Goal: Task Accomplishment & Management: Use online tool/utility

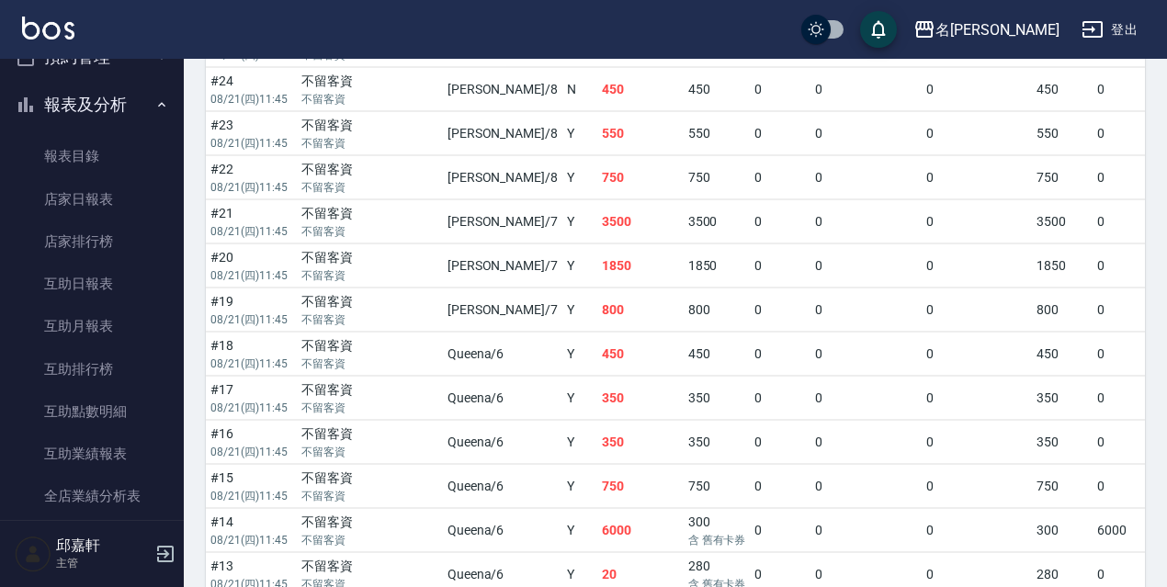
scroll to position [506, 0]
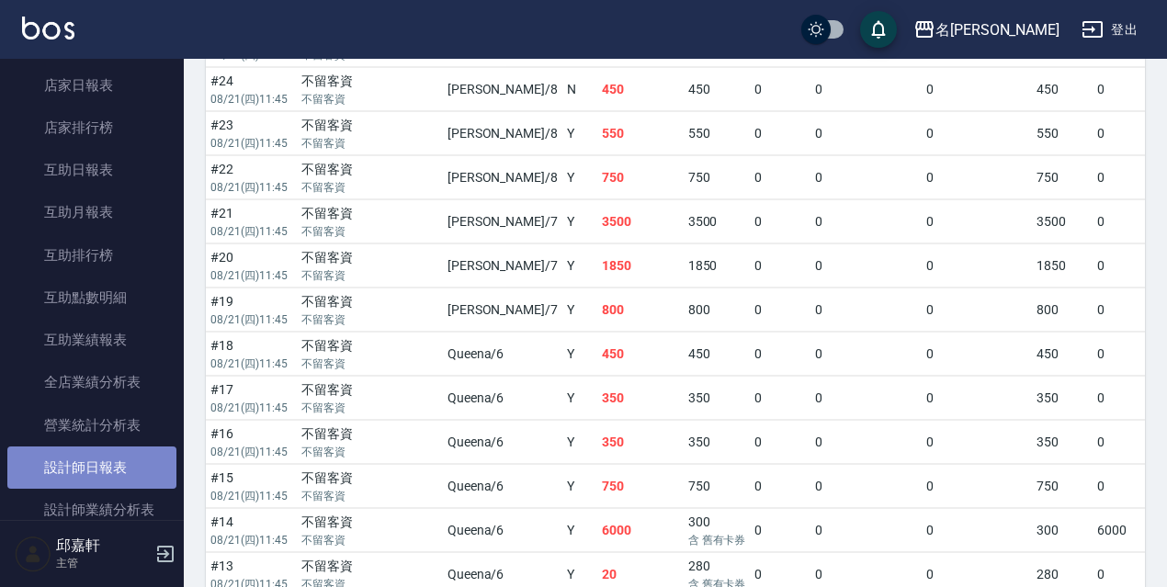
click at [107, 468] on link "設計師日報表" at bounding box center [91, 467] width 169 height 42
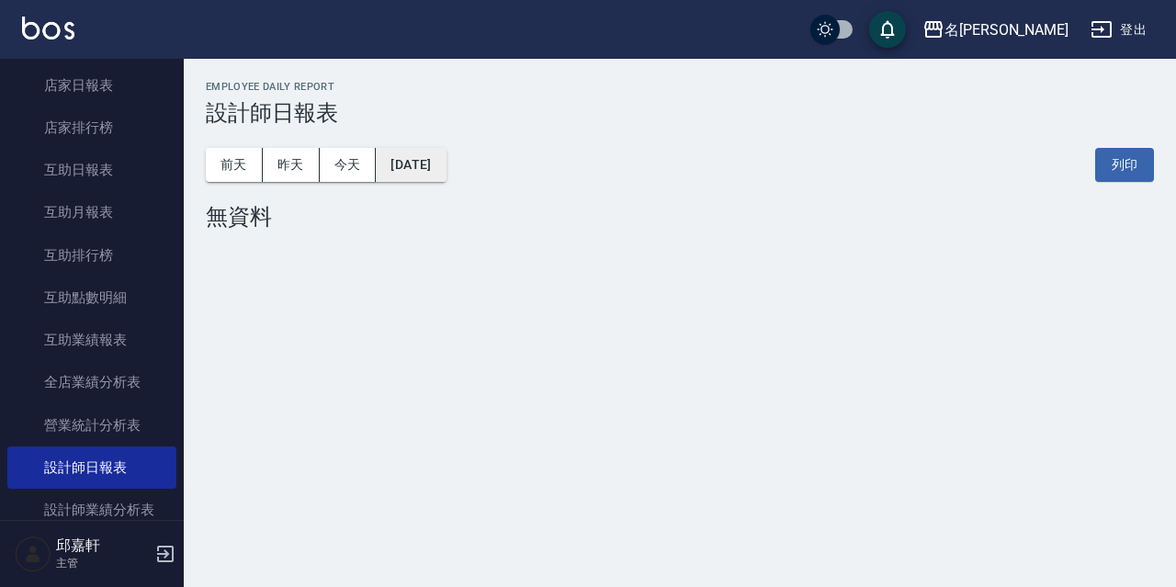
click at [446, 165] on button "[DATE]" at bounding box center [411, 165] width 70 height 34
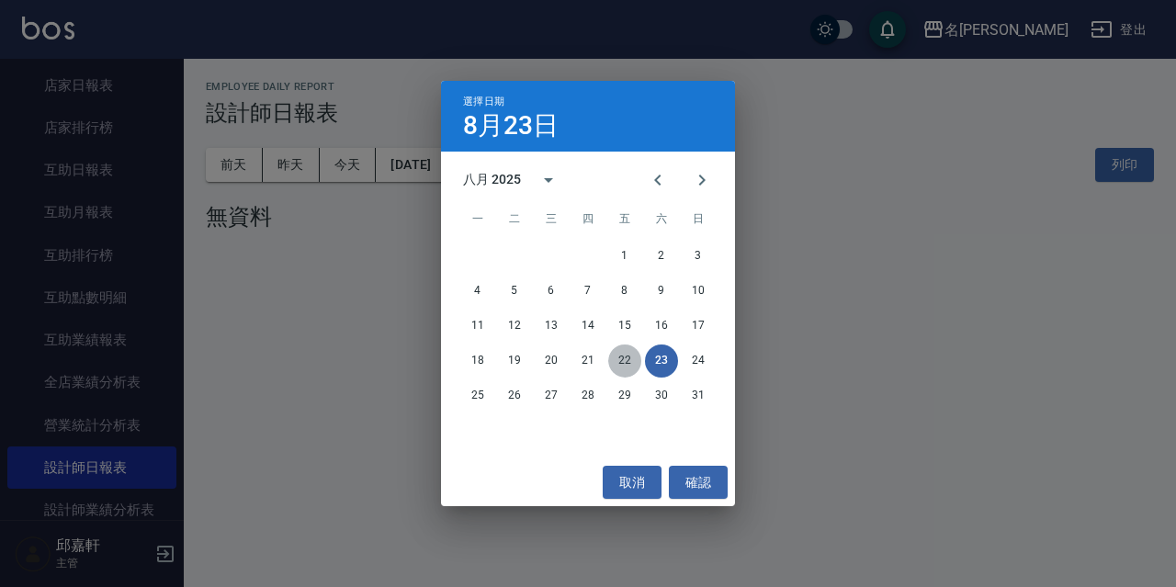
click at [621, 360] on button "22" at bounding box center [624, 360] width 33 height 33
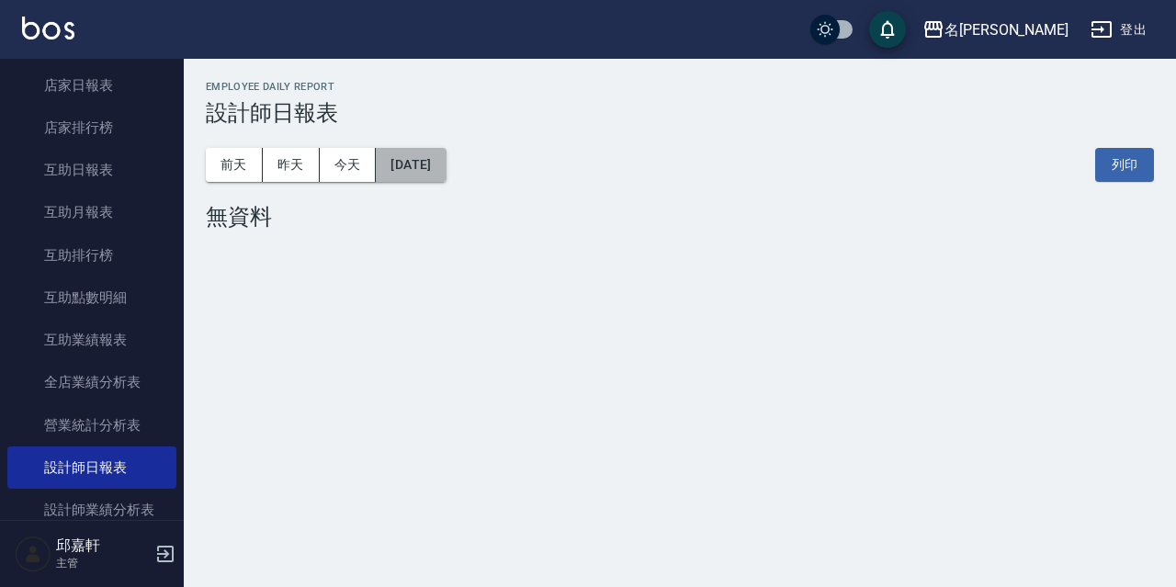
click at [412, 175] on button "[DATE]" at bounding box center [411, 165] width 70 height 34
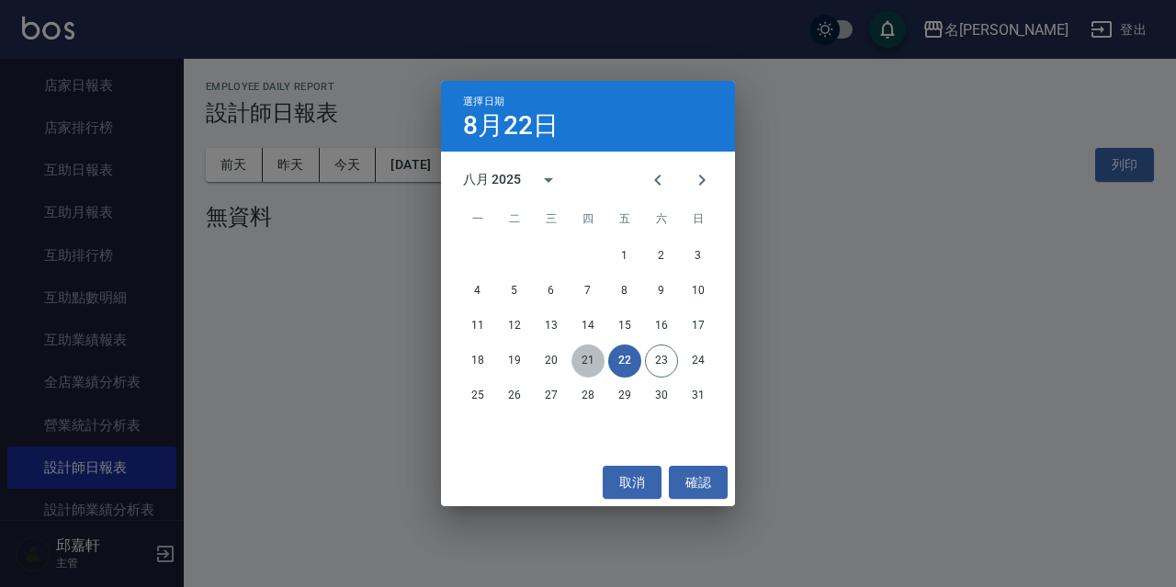
click at [587, 350] on button "21" at bounding box center [587, 360] width 33 height 33
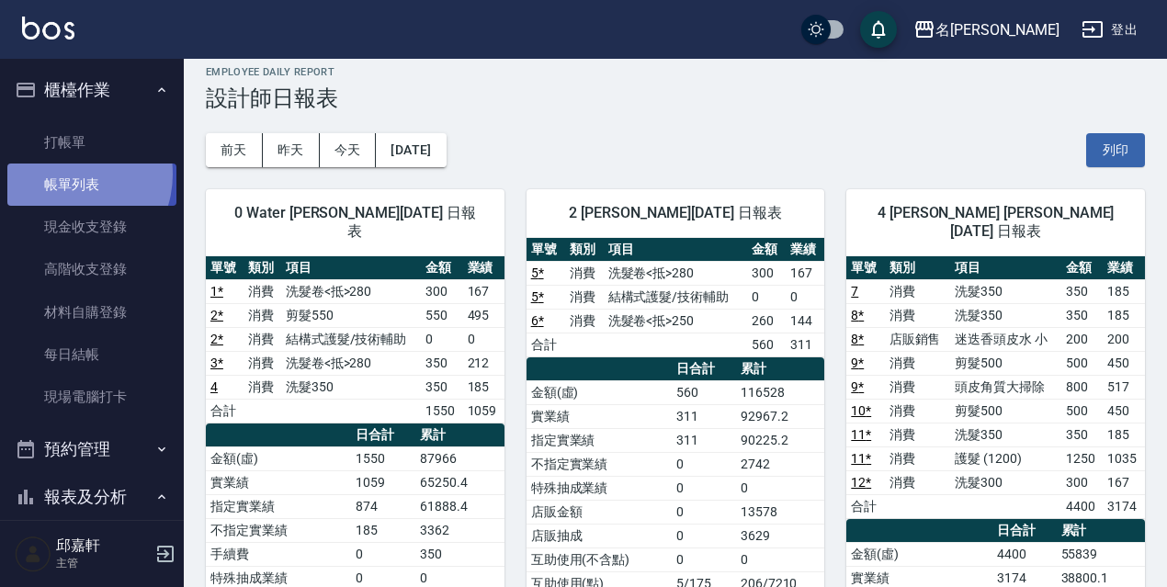
click at [65, 175] on link "帳單列表" at bounding box center [91, 185] width 169 height 42
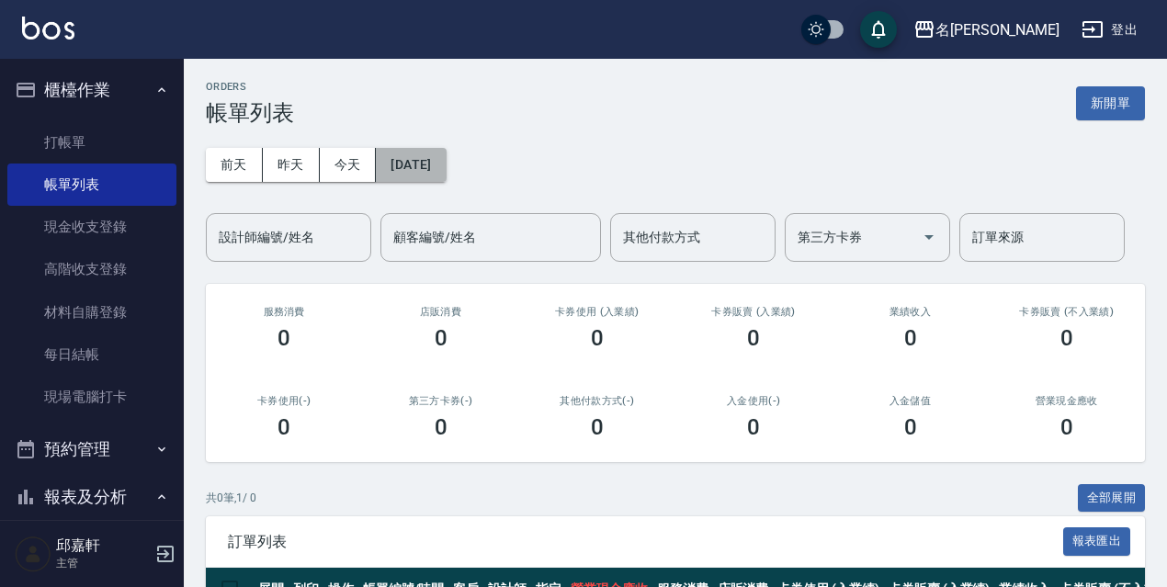
click at [446, 171] on button "[DATE]" at bounding box center [411, 165] width 70 height 34
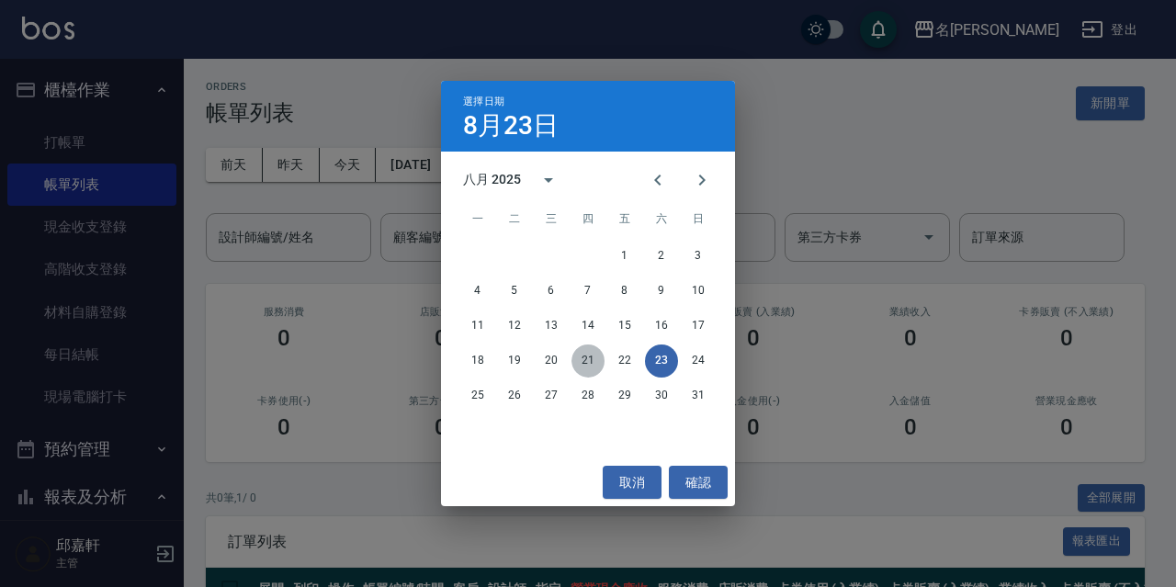
click at [588, 357] on button "21" at bounding box center [587, 360] width 33 height 33
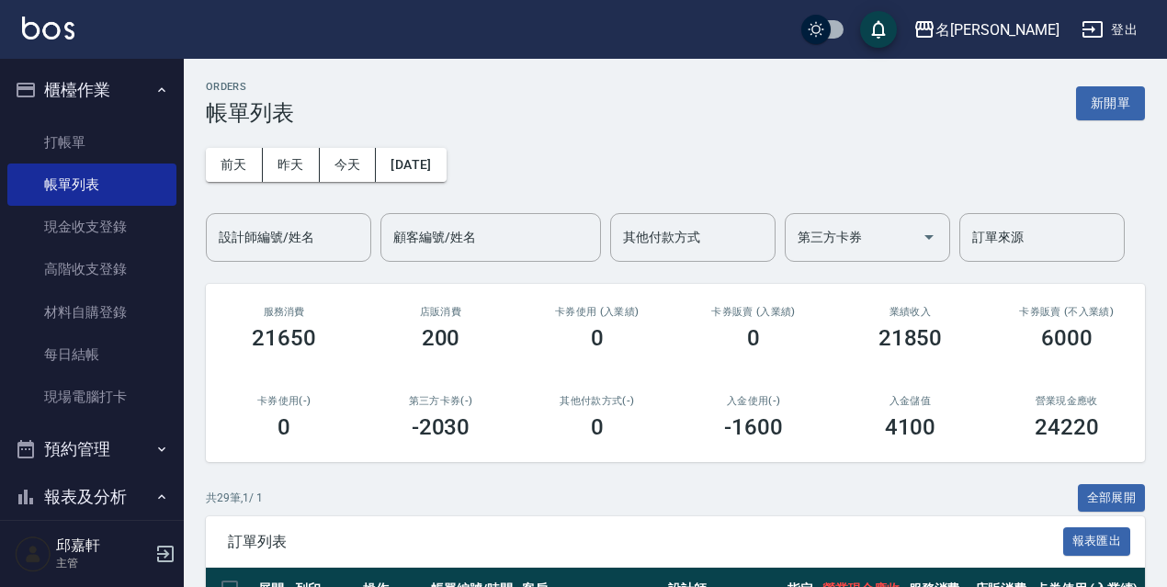
drag, startPoint x: 1166, startPoint y: 132, endPoint x: 1159, endPoint y: 158, distance: 26.5
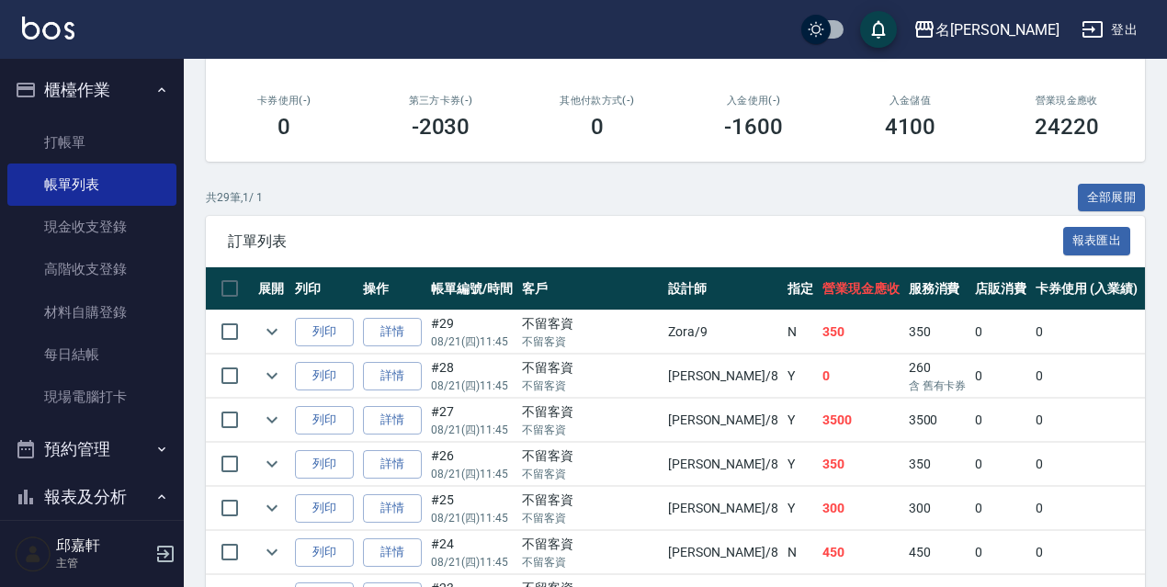
scroll to position [367, 0]
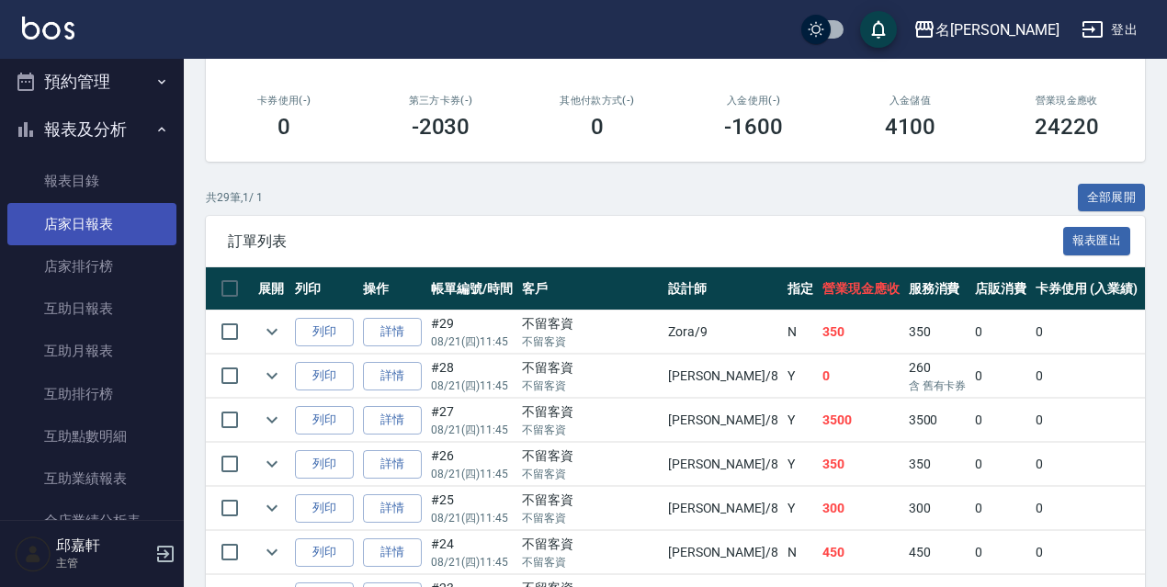
click at [99, 236] on link "店家日報表" at bounding box center [91, 224] width 169 height 42
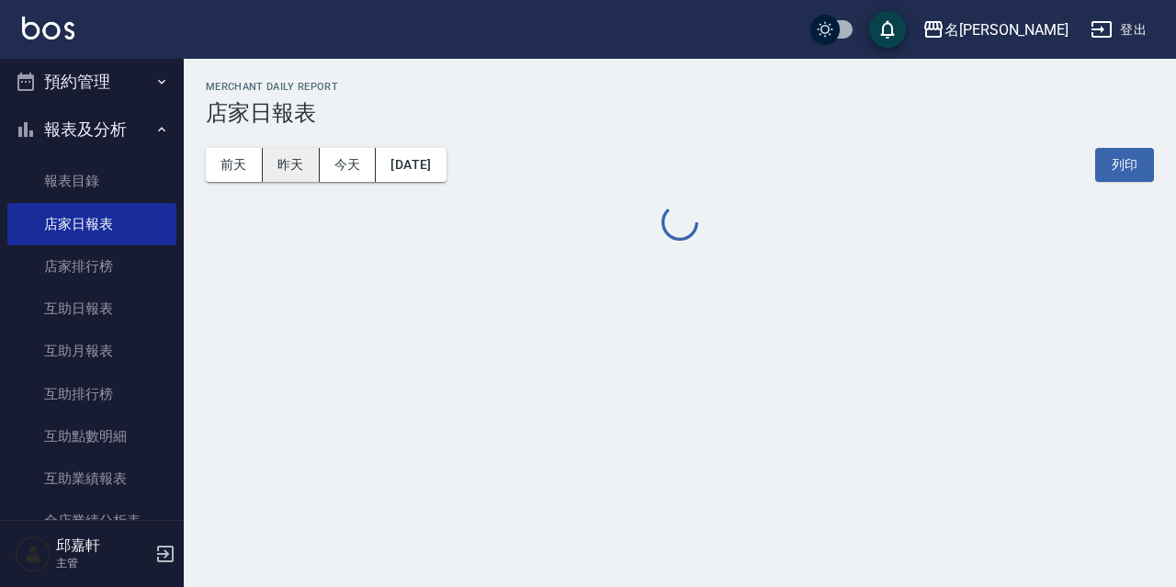
click at [299, 152] on button "昨天" at bounding box center [291, 165] width 57 height 34
click at [237, 171] on button "前天" at bounding box center [234, 165] width 57 height 34
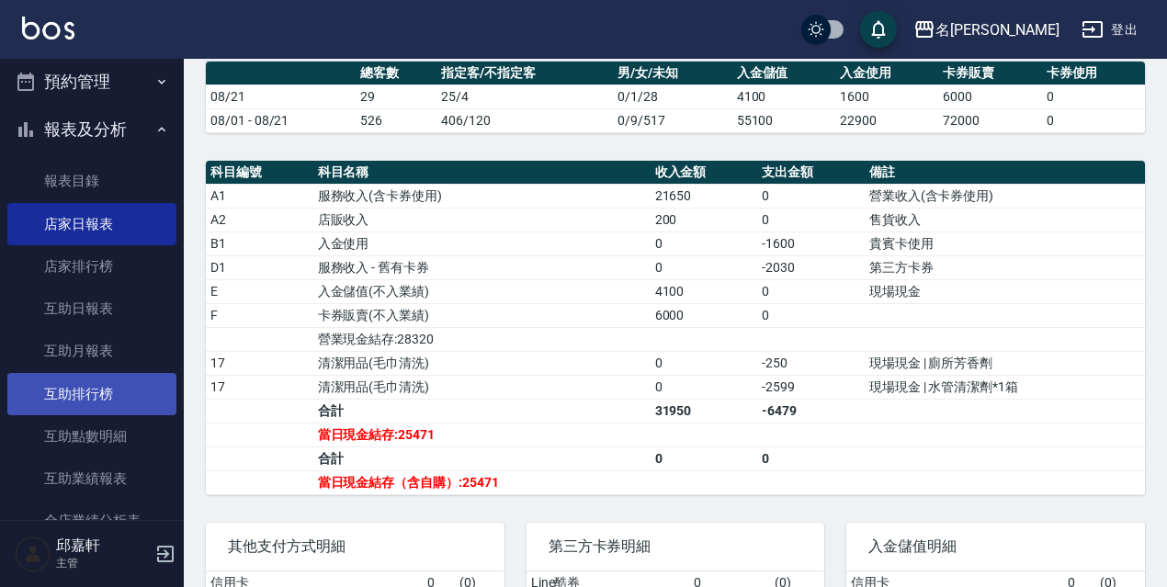
scroll to position [735, 0]
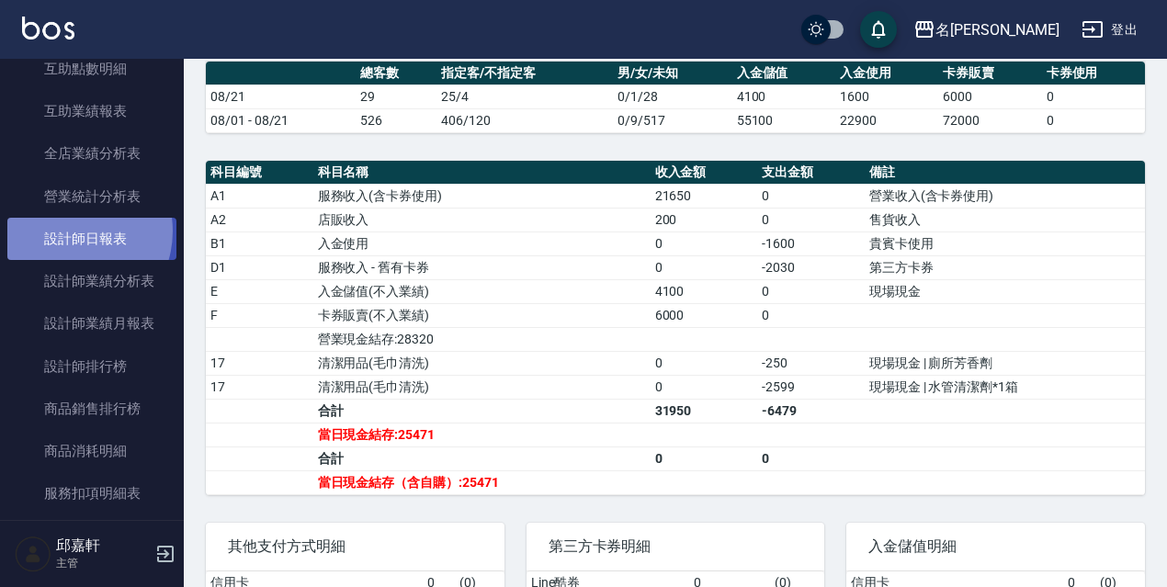
click at [68, 231] on link "設計師日報表" at bounding box center [91, 239] width 169 height 42
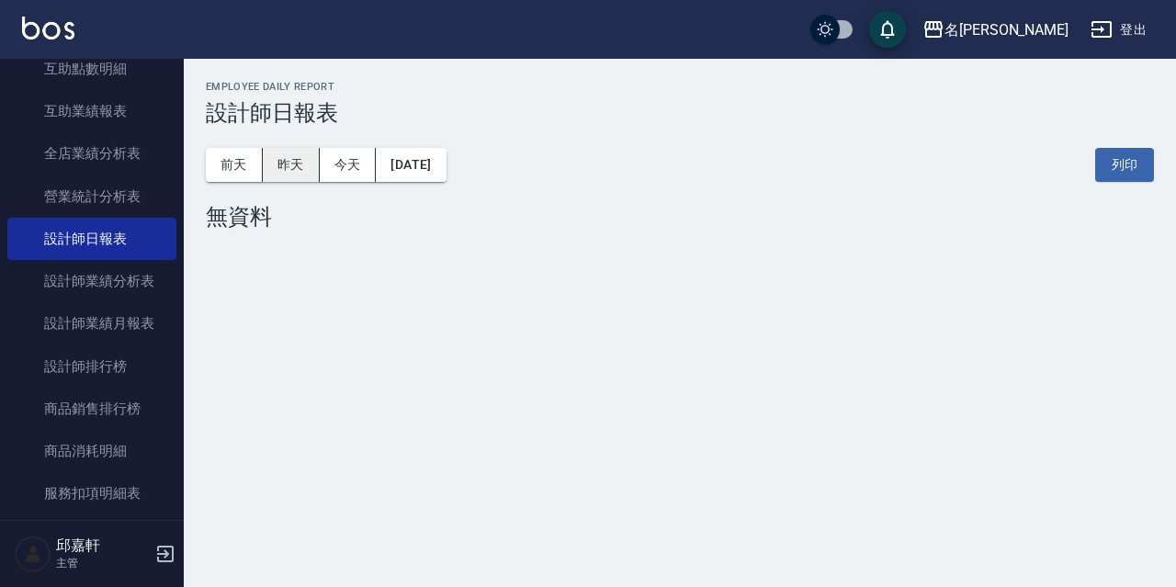
click at [277, 176] on button "昨天" at bounding box center [291, 165] width 57 height 34
click at [253, 175] on button "前天" at bounding box center [234, 165] width 57 height 34
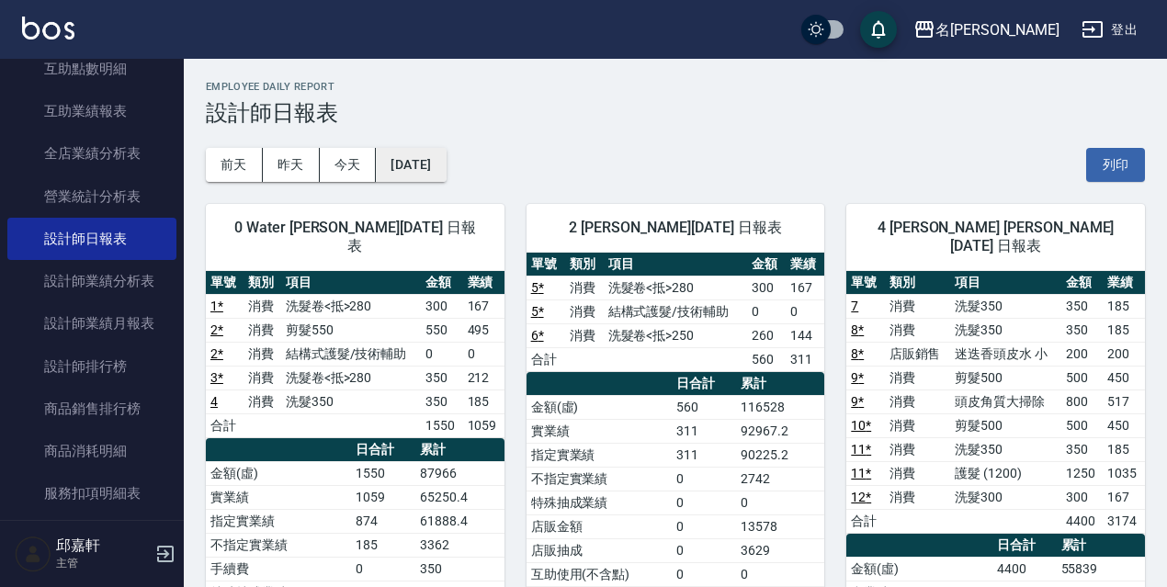
click at [446, 169] on button "[DATE]" at bounding box center [411, 165] width 70 height 34
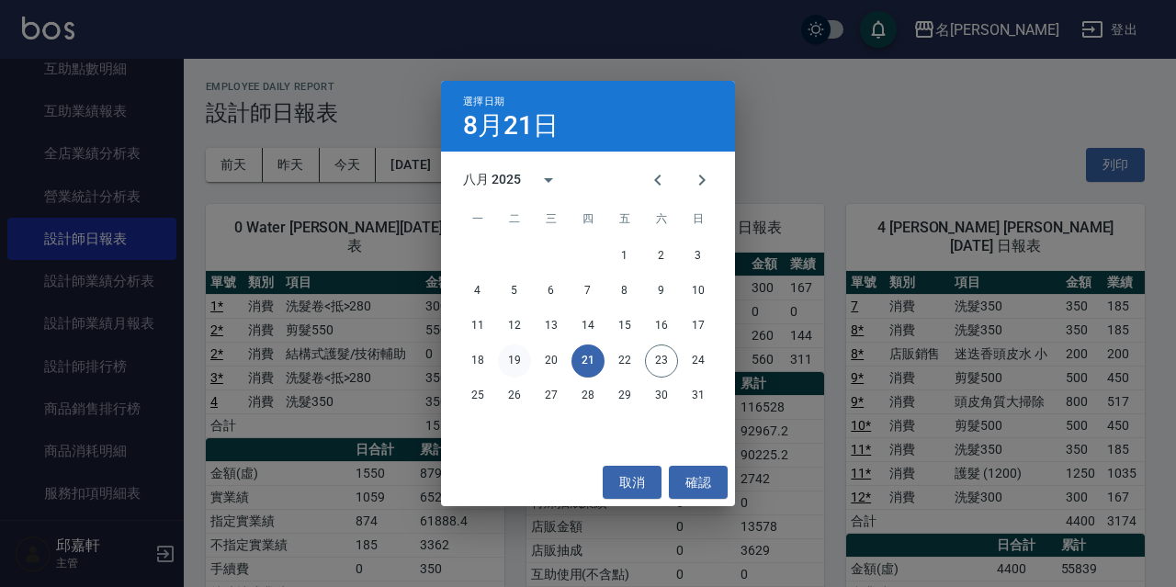
click at [515, 361] on button "19" at bounding box center [514, 360] width 33 height 33
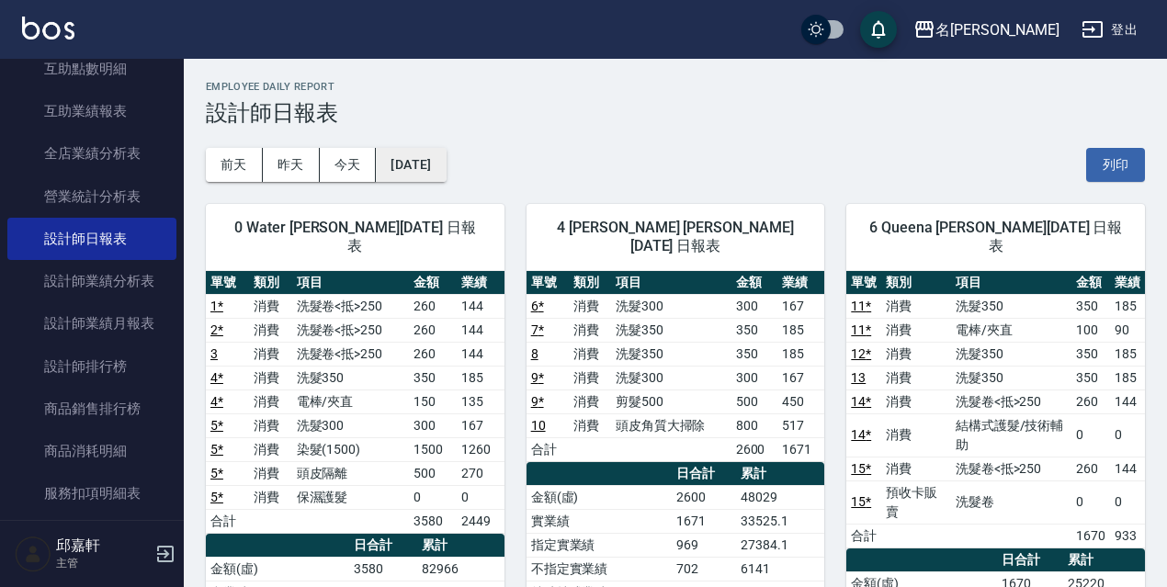
click at [446, 165] on button "[DATE]" at bounding box center [411, 165] width 70 height 34
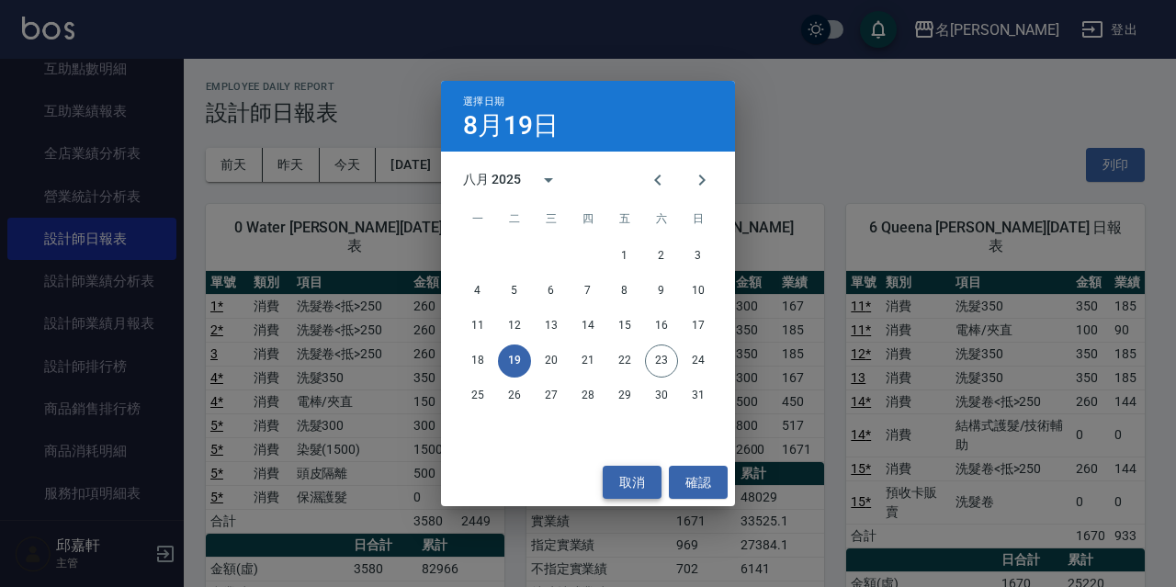
click at [634, 479] on button "取消" at bounding box center [632, 483] width 59 height 34
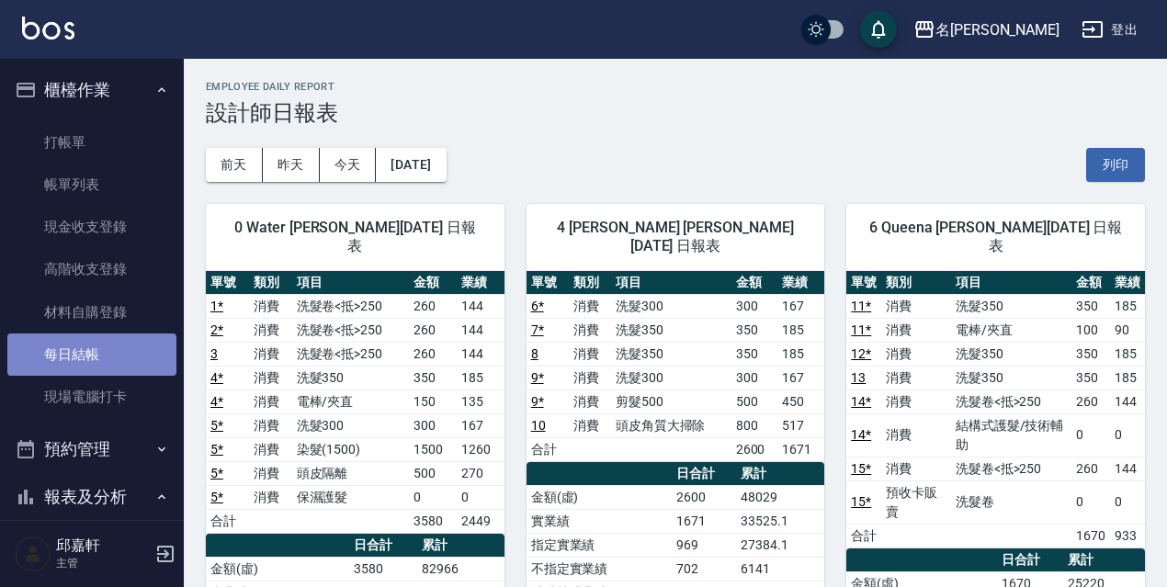
click at [132, 365] on link "每日結帳" at bounding box center [91, 354] width 169 height 42
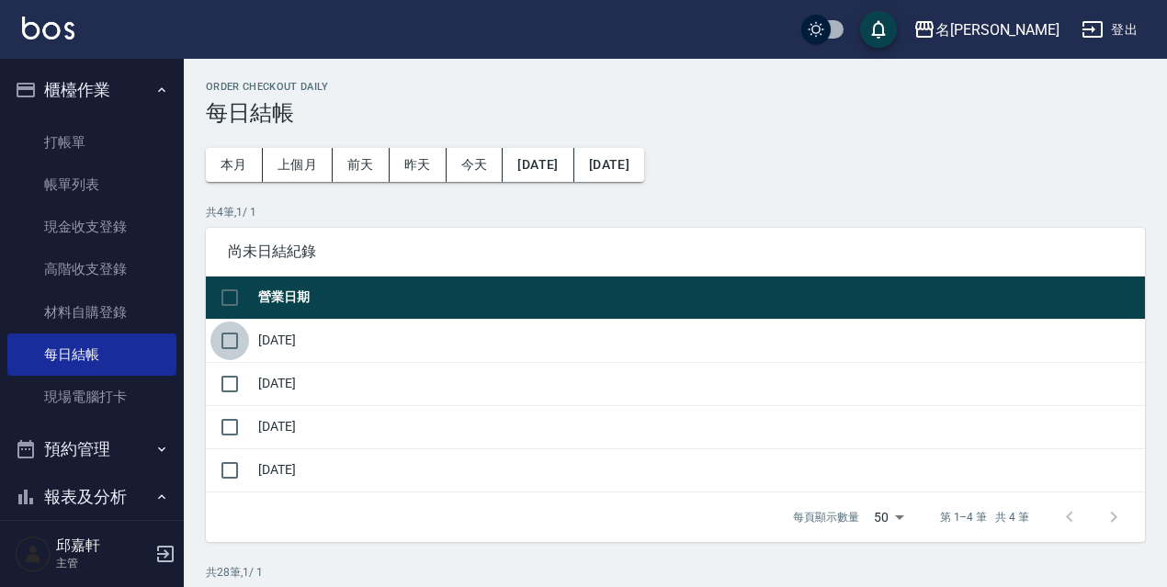
click at [229, 344] on input "checkbox" at bounding box center [229, 341] width 39 height 39
checkbox input "true"
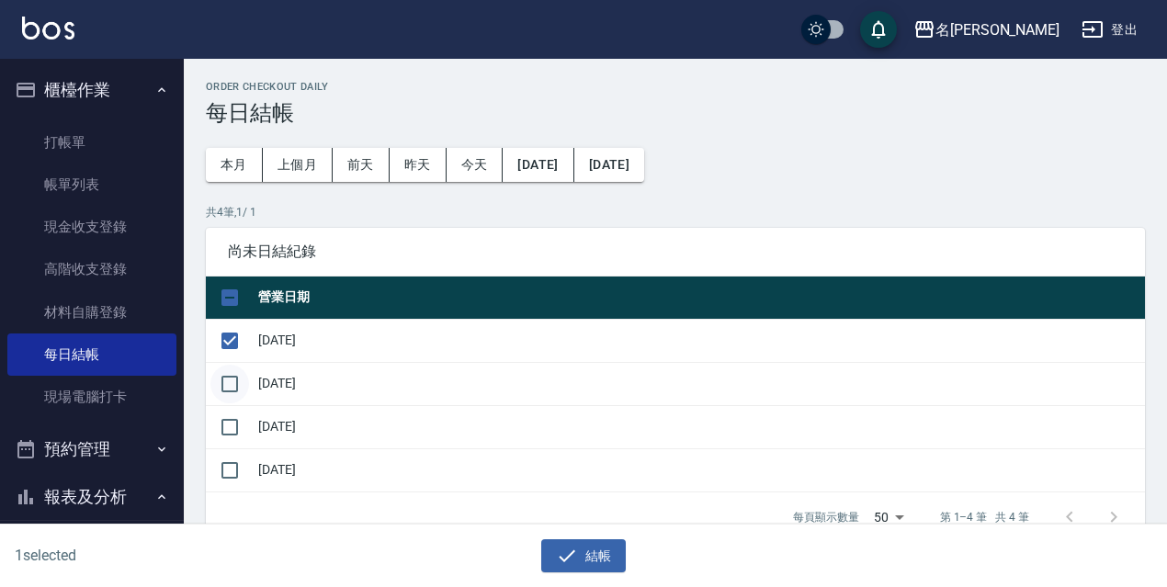
click at [228, 368] on input "checkbox" at bounding box center [229, 384] width 39 height 39
checkbox input "true"
click at [592, 548] on button "結帳" at bounding box center [583, 556] width 85 height 34
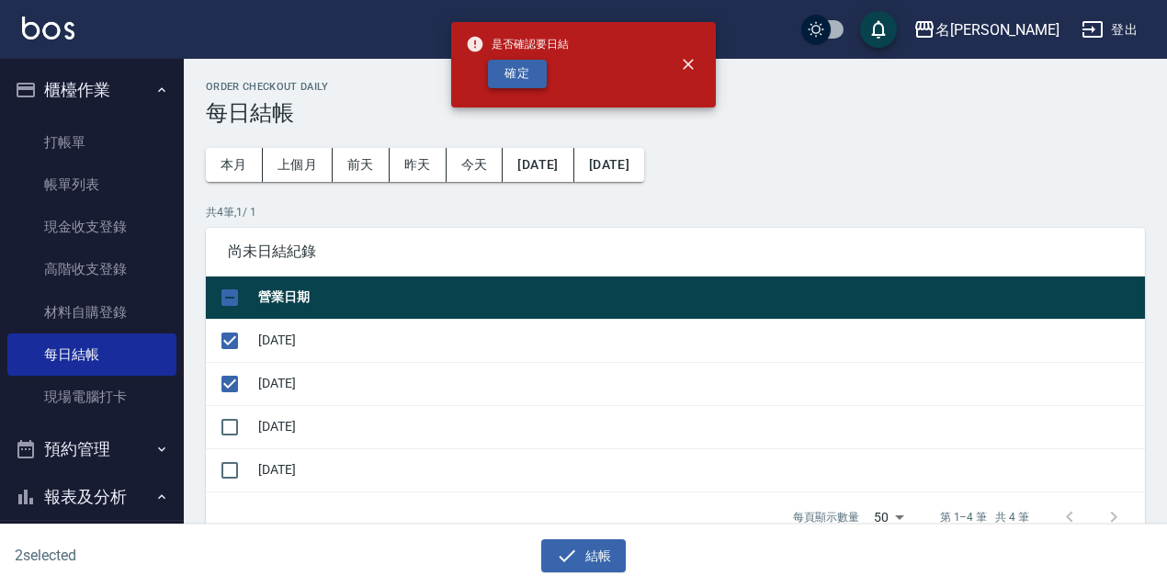
click at [541, 80] on button "確定" at bounding box center [517, 74] width 59 height 28
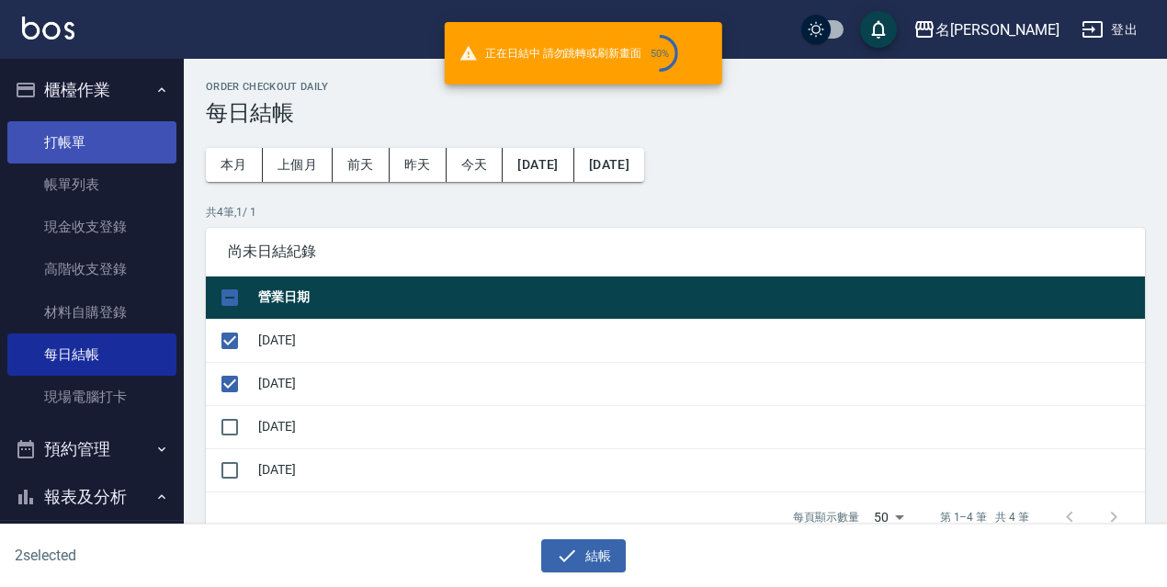
checkbox input "false"
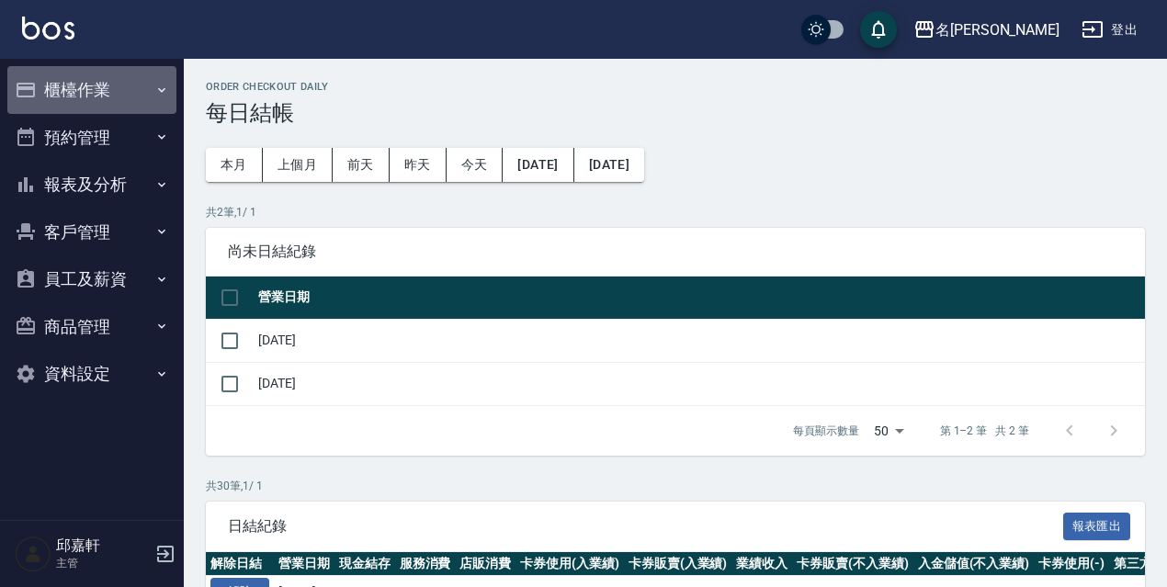
click at [107, 85] on button "櫃檯作業" at bounding box center [91, 90] width 169 height 48
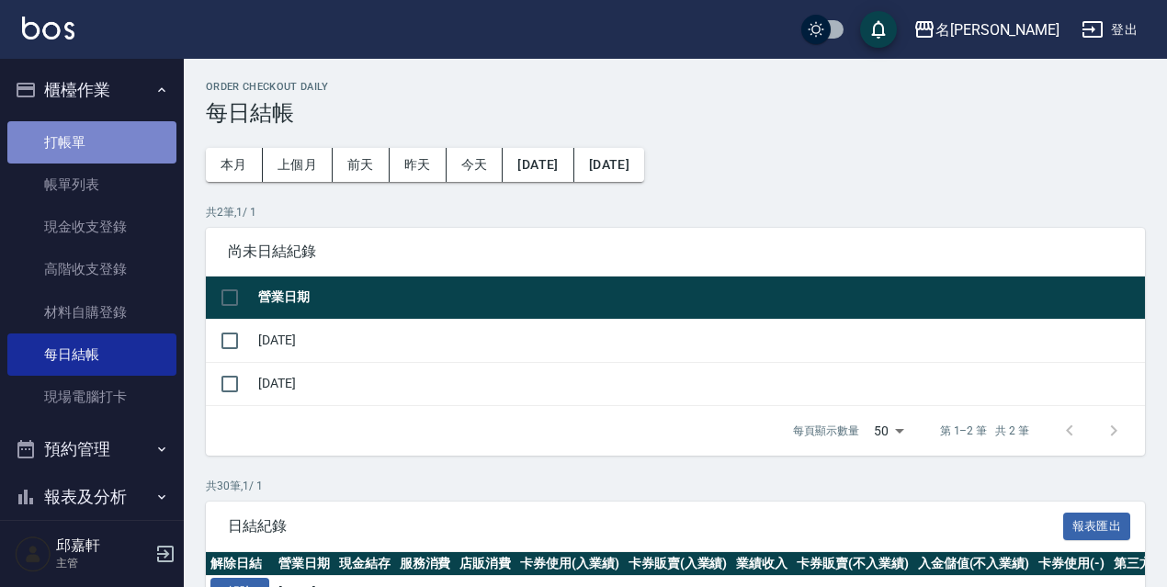
click at [113, 161] on link "打帳單" at bounding box center [91, 142] width 169 height 42
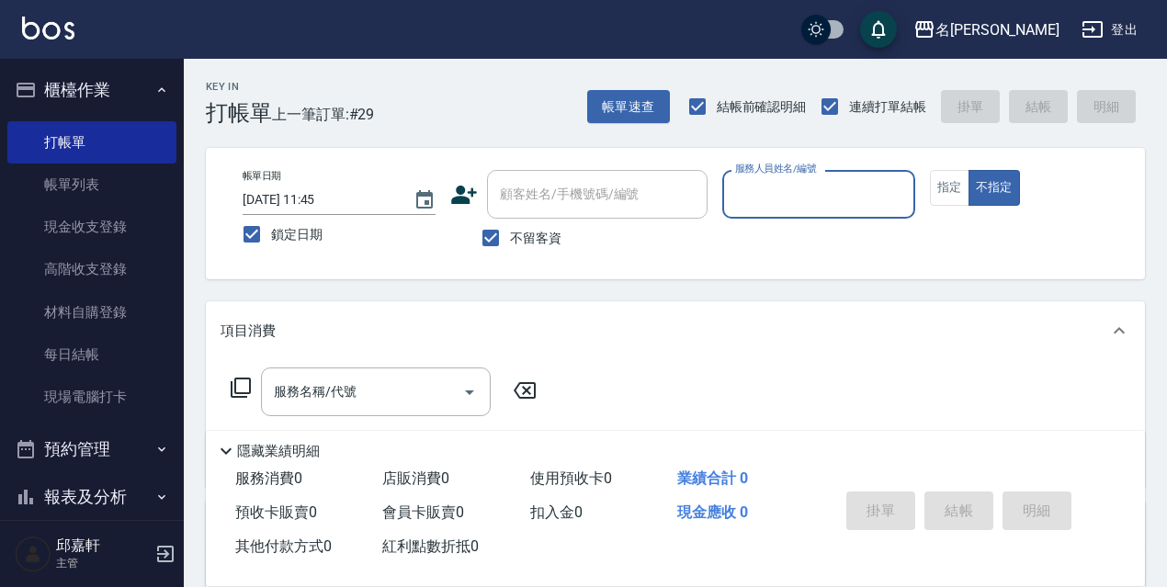
click at [284, 243] on span "鎖定日期" at bounding box center [296, 234] width 51 height 19
click at [271, 243] on input "鎖定日期" at bounding box center [251, 234] width 39 height 39
checkbox input "false"
type input "[DATE] 13:08"
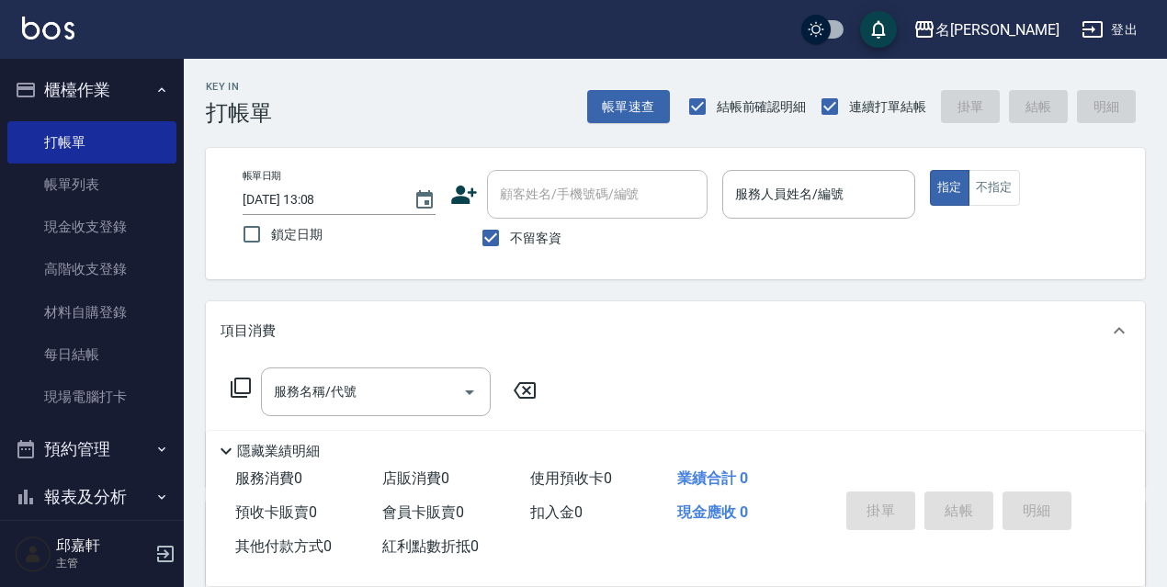
click at [288, 235] on span "鎖定日期" at bounding box center [296, 234] width 51 height 19
click at [271, 235] on input "鎖定日期" at bounding box center [251, 234] width 39 height 39
checkbox input "true"
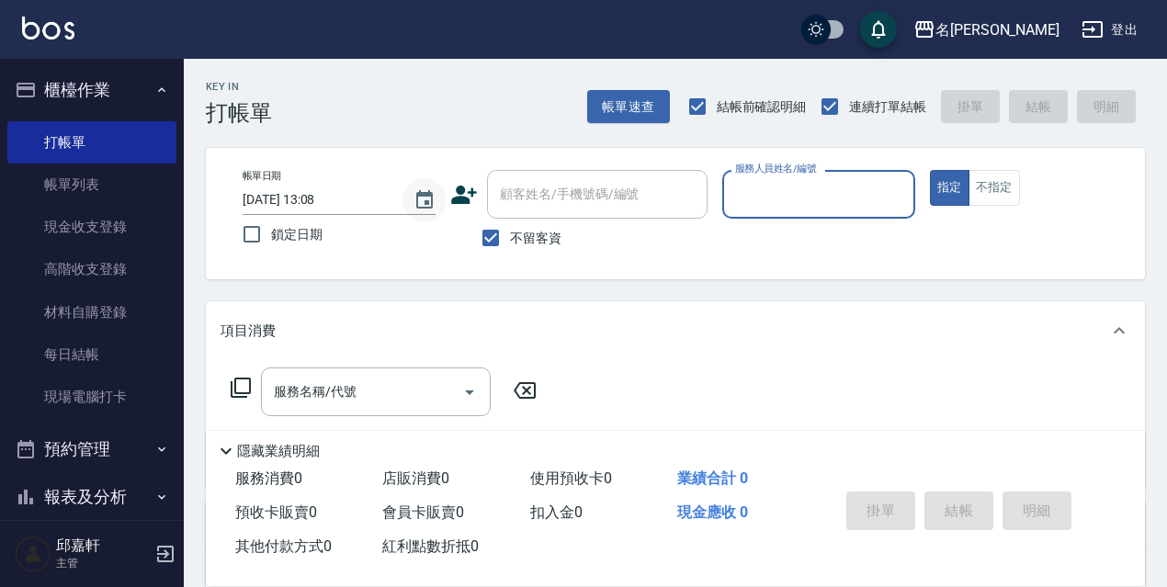
click at [432, 191] on icon "Choose date, selected date is 2025-08-23" at bounding box center [424, 200] width 22 height 22
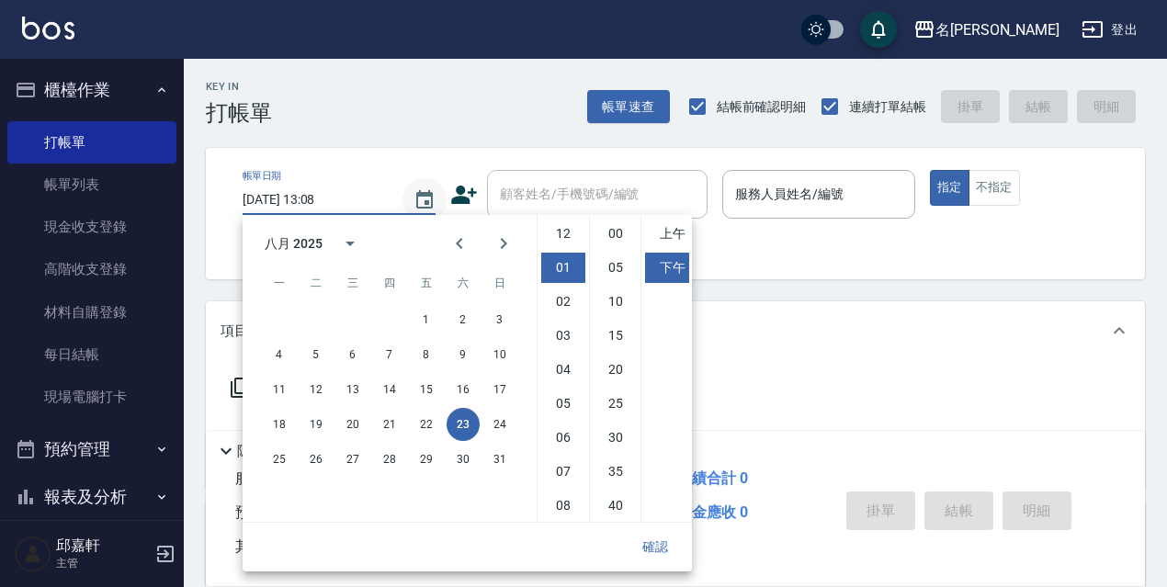
scroll to position [34, 0]
click at [423, 432] on button "22" at bounding box center [426, 424] width 33 height 33
type input "2025/08/22 13:08"
click at [642, 549] on button "確認" at bounding box center [655, 547] width 59 height 34
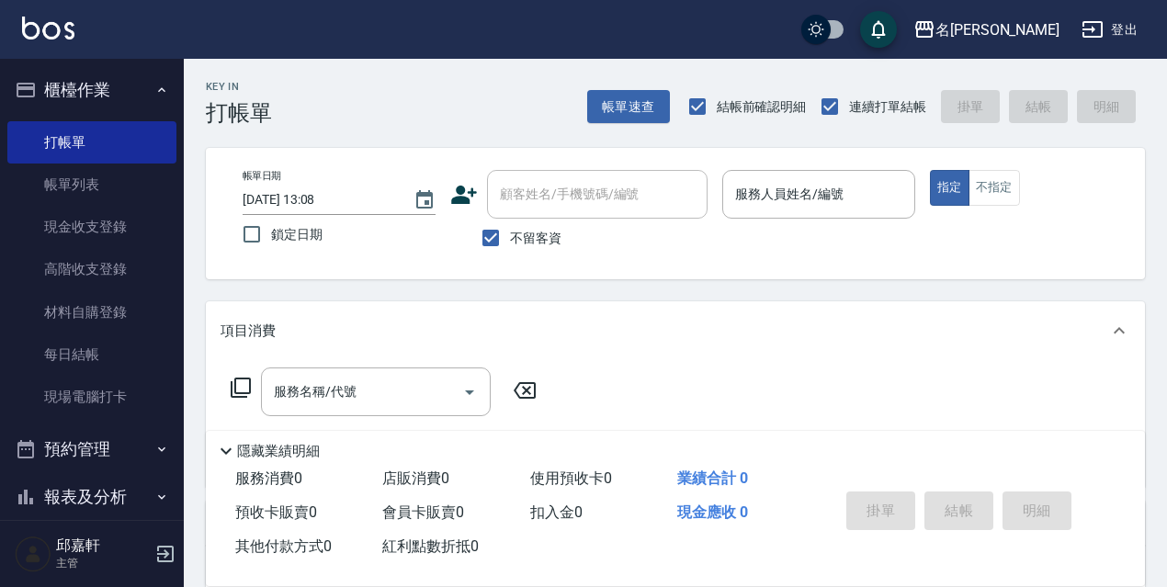
click at [292, 236] on span "鎖定日期" at bounding box center [296, 234] width 51 height 19
click at [271, 236] on input "鎖定日期" at bounding box center [251, 234] width 39 height 39
checkbox input "true"
